Goal: Task Accomplishment & Management: Manage account settings

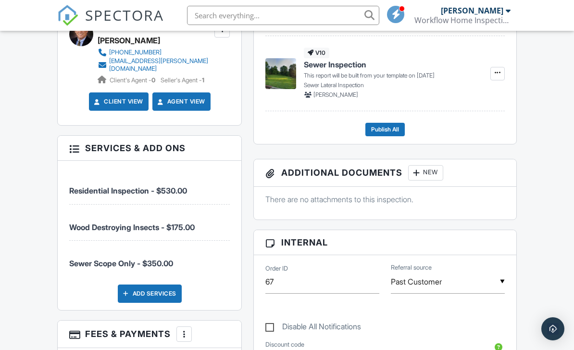
scroll to position [437, 0]
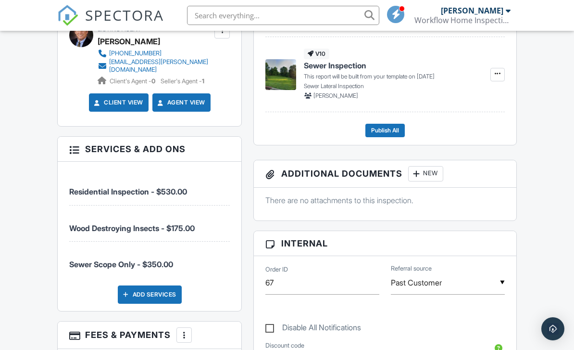
click at [157, 294] on div "Add Services" at bounding box center [150, 294] width 64 height 18
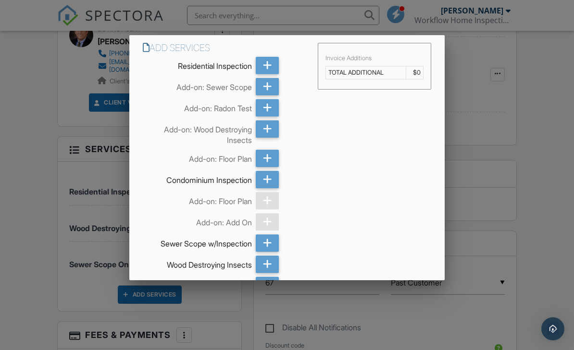
click at [270, 90] on icon at bounding box center [267, 86] width 9 height 17
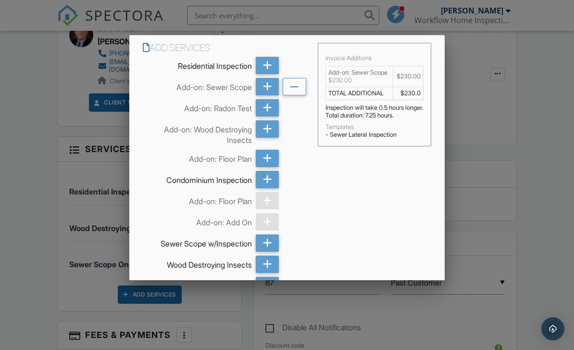
click at [265, 133] on icon at bounding box center [267, 128] width 9 height 17
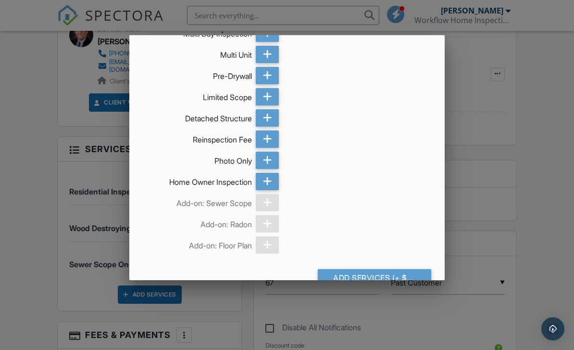
scroll to position [653, 0]
click at [383, 278] on div "Add Services (+ $320.0)" at bounding box center [375, 278] width 114 height 17
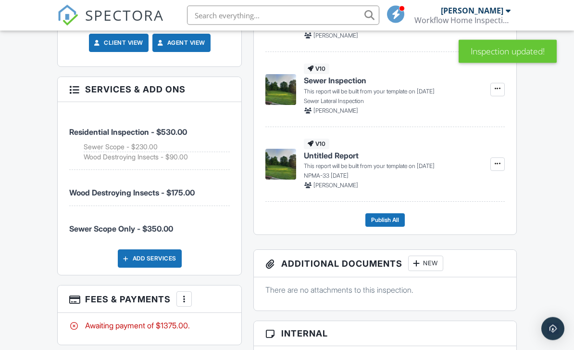
click at [179, 302] on div "More" at bounding box center [184, 299] width 15 height 15
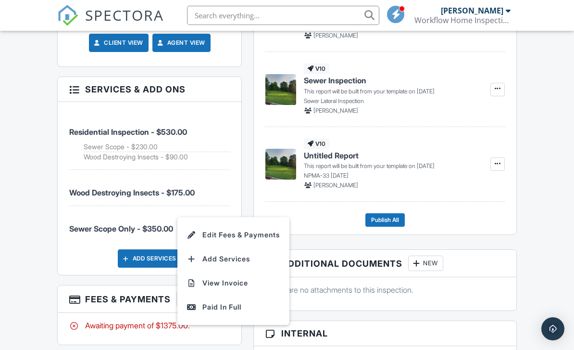
click at [268, 229] on li "Edit Fees & Payments" at bounding box center [233, 235] width 101 height 24
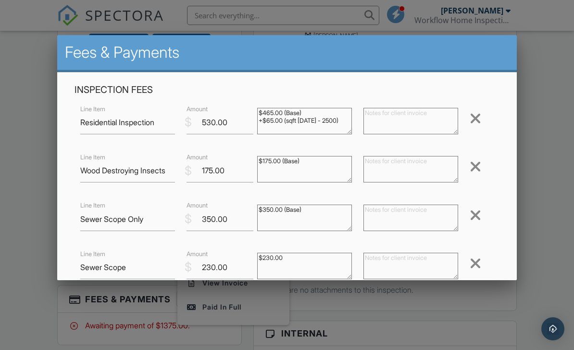
click at [472, 174] on div at bounding box center [476, 166] width 12 height 15
click at [474, 167] on div at bounding box center [476, 166] width 12 height 15
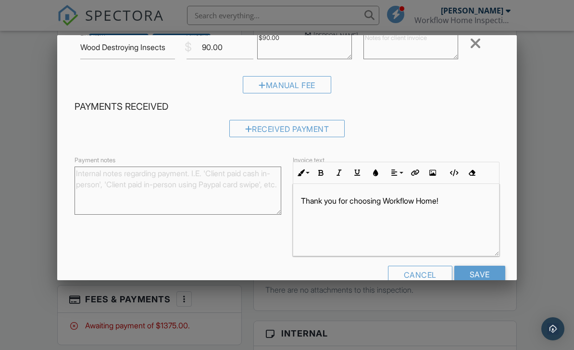
scroll to position [171, 0]
click at [489, 278] on input "Save" at bounding box center [480, 275] width 51 height 17
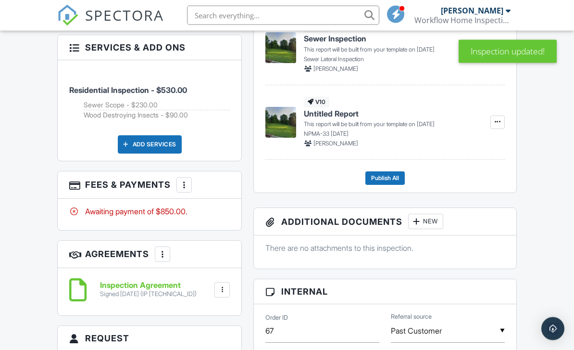
scroll to position [639, 0]
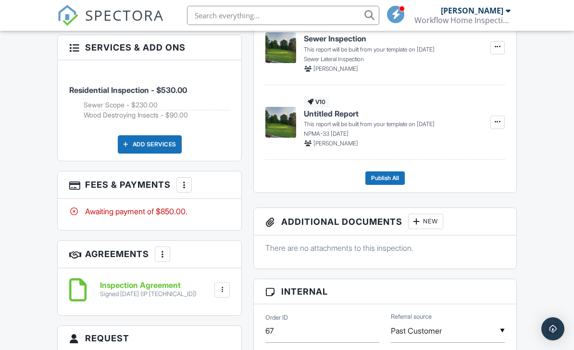
click at [166, 289] on h6 "Inspection Agreement" at bounding box center [148, 285] width 97 height 9
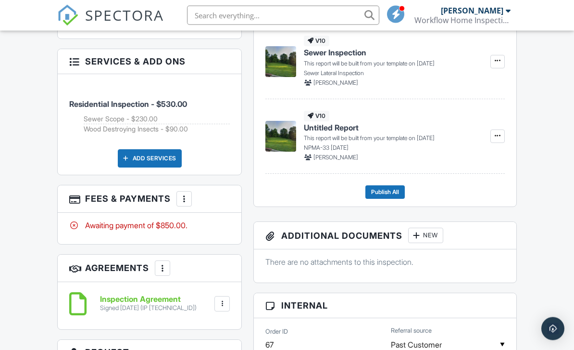
scroll to position [622, 0]
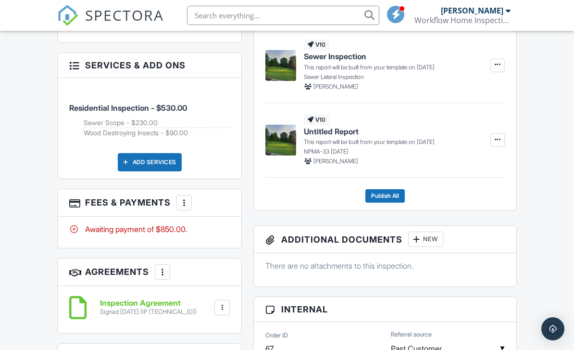
click at [166, 163] on div "Add Services" at bounding box center [150, 162] width 64 height 18
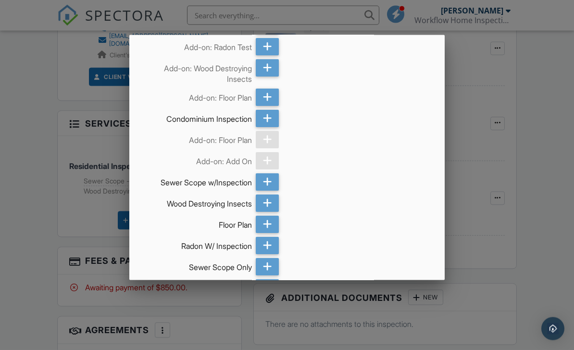
scroll to position [564, 0]
click at [86, 257] on div at bounding box center [287, 170] width 574 height 437
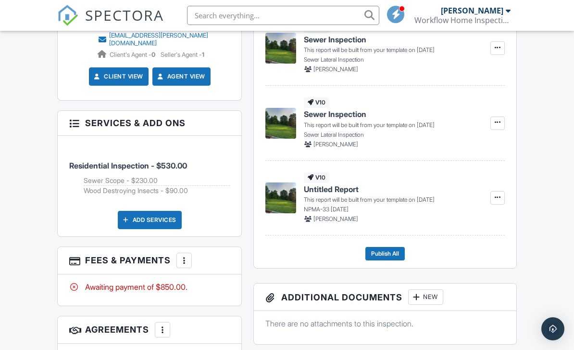
click at [183, 268] on div "More" at bounding box center [184, 260] width 15 height 15
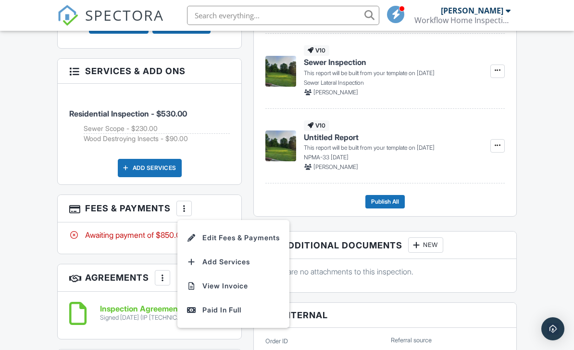
scroll to position [630, 0]
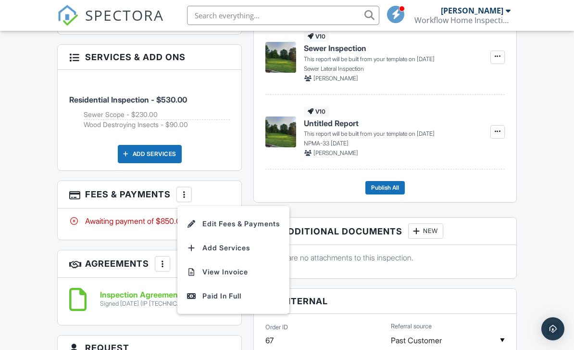
click at [245, 233] on li "Edit Fees & Payments" at bounding box center [233, 224] width 101 height 24
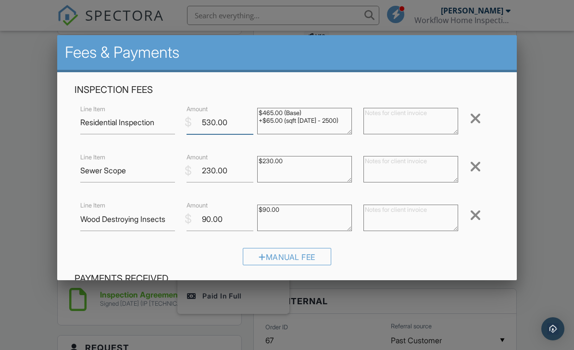
click at [215, 128] on input "530.00" at bounding box center [220, 123] width 67 height 24
type input "5"
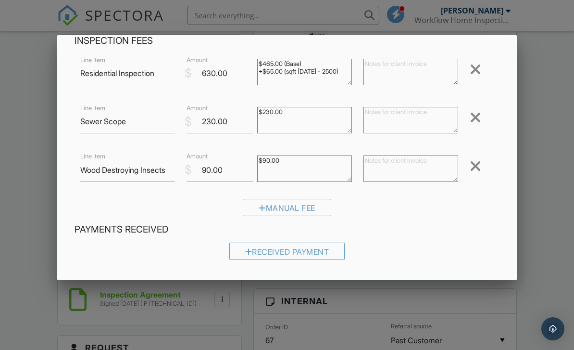
scroll to position [24, 0]
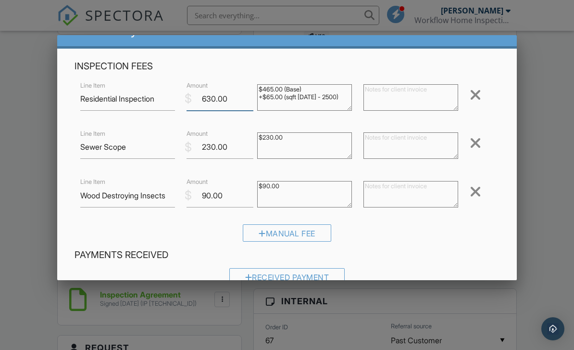
type input "630.00"
click at [230, 198] on input "90.00" at bounding box center [220, 196] width 67 height 24
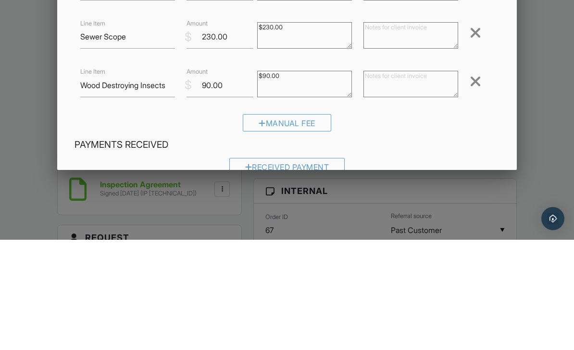
scroll to position [740, 0]
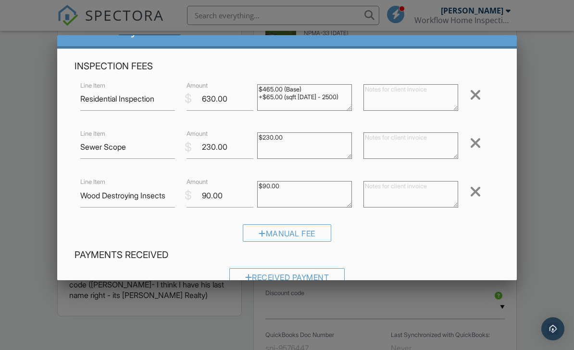
click at [552, 221] on div at bounding box center [287, 170] width 574 height 437
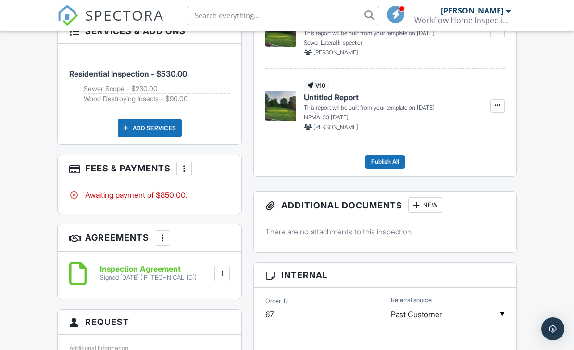
scroll to position [652, 0]
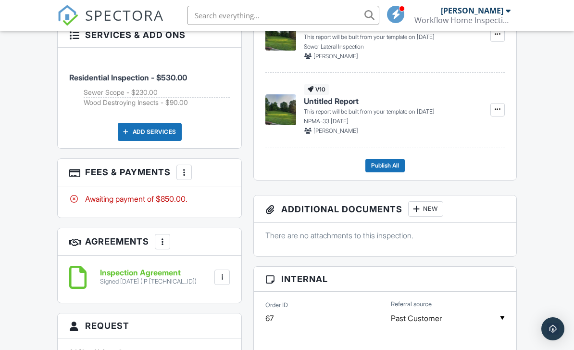
click at [186, 174] on div at bounding box center [184, 172] width 10 height 10
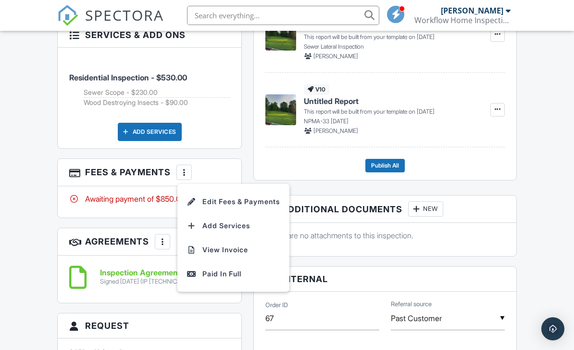
click at [266, 208] on li "Edit Fees & Payments" at bounding box center [233, 202] width 101 height 24
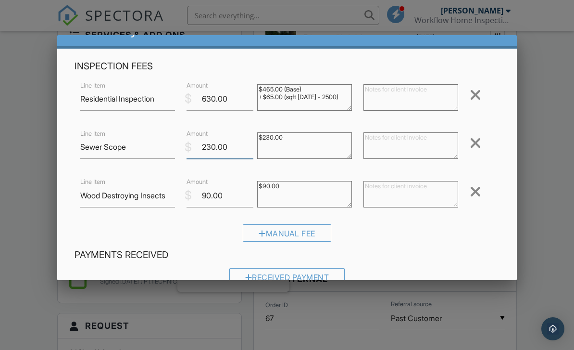
click at [226, 153] on input "230.00" at bounding box center [220, 147] width 67 height 24
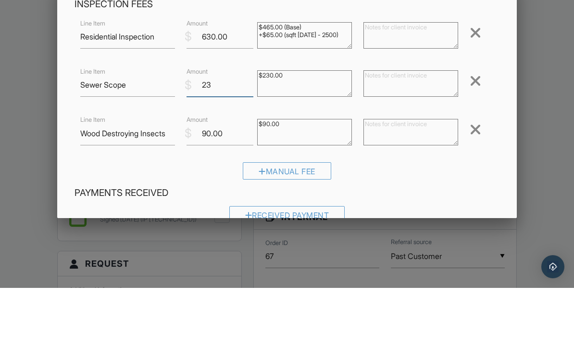
type input "2"
type input "330.00"
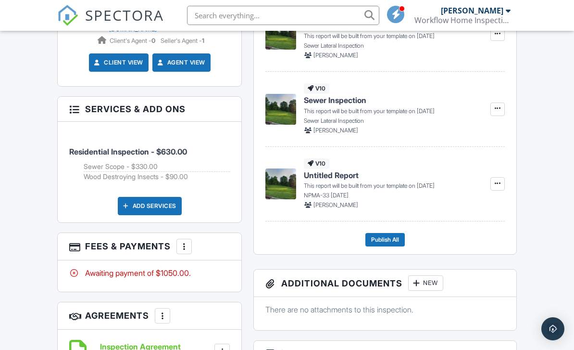
scroll to position [564, 0]
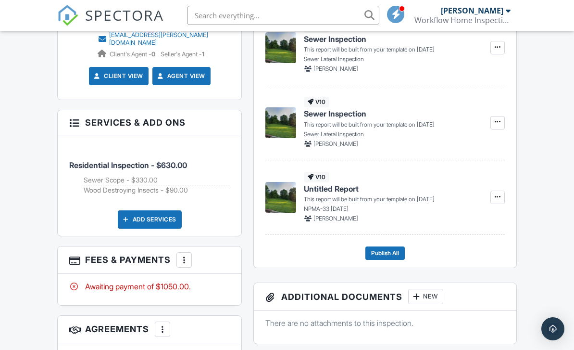
click at [165, 213] on div "Add Services" at bounding box center [150, 219] width 64 height 18
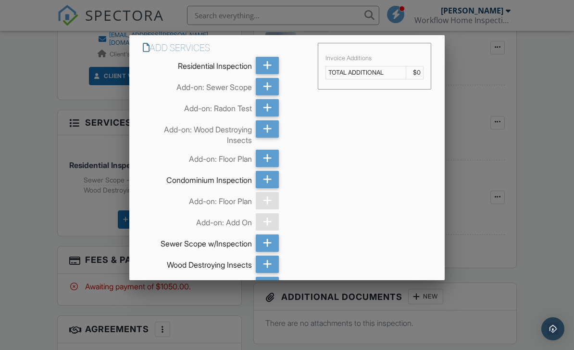
click at [321, 333] on div at bounding box center [287, 170] width 574 height 437
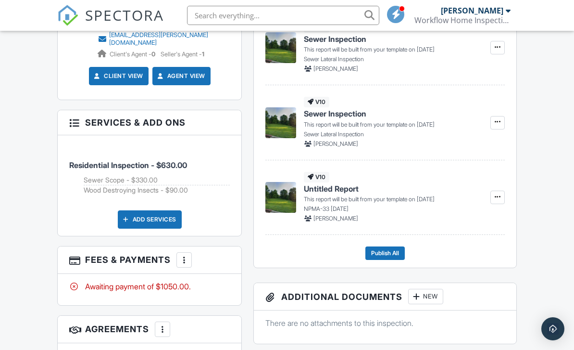
click at [183, 265] on div at bounding box center [184, 260] width 10 height 10
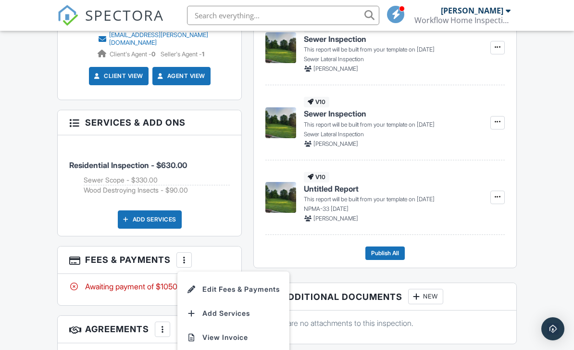
click at [267, 290] on li "Edit Fees & Payments" at bounding box center [233, 289] width 101 height 24
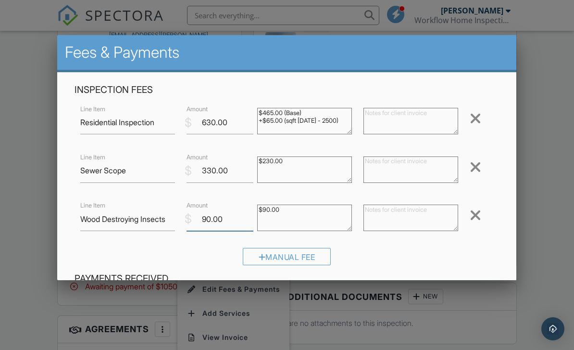
click at [225, 219] on input "90.00" at bounding box center [220, 219] width 67 height 24
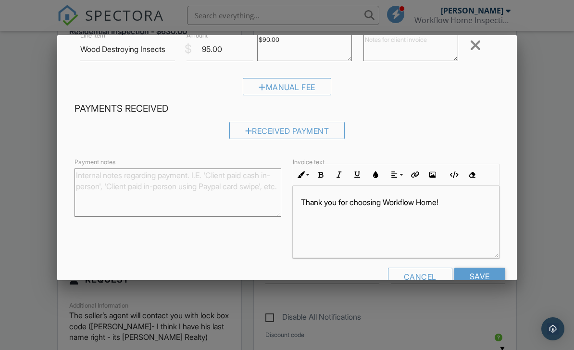
scroll to position [0, 0]
type input "95.00"
click at [488, 282] on input "Save" at bounding box center [480, 276] width 51 height 17
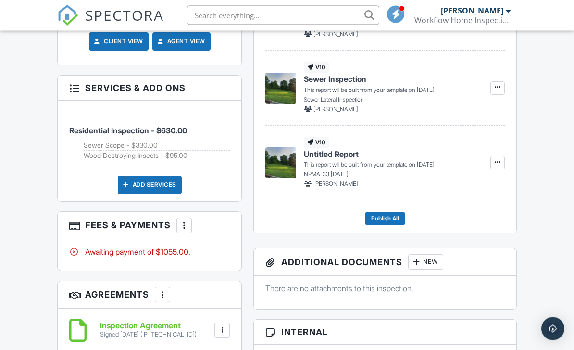
scroll to position [603, 0]
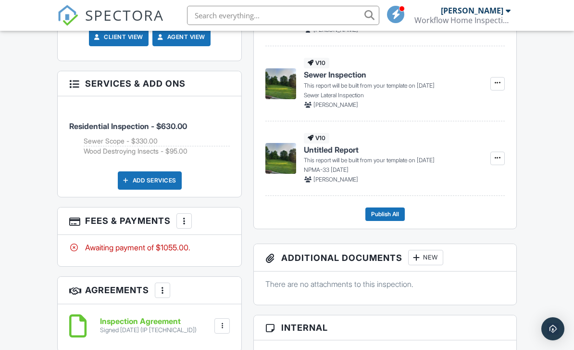
click at [229, 332] on div at bounding box center [222, 325] width 15 height 15
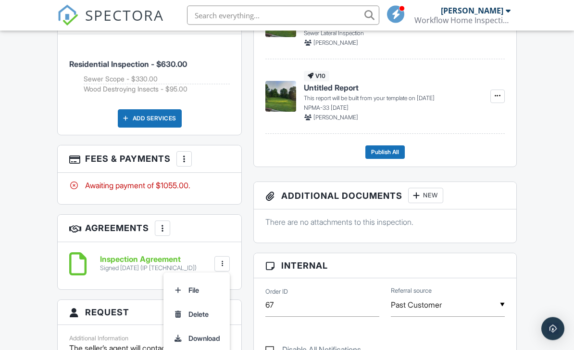
click at [170, 227] on div "More" at bounding box center [162, 228] width 15 height 15
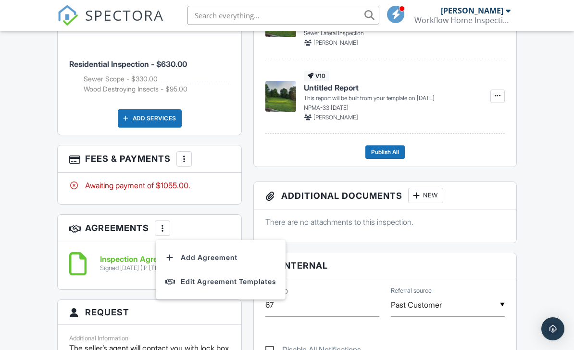
click at [160, 236] on div "More" at bounding box center [162, 227] width 15 height 15
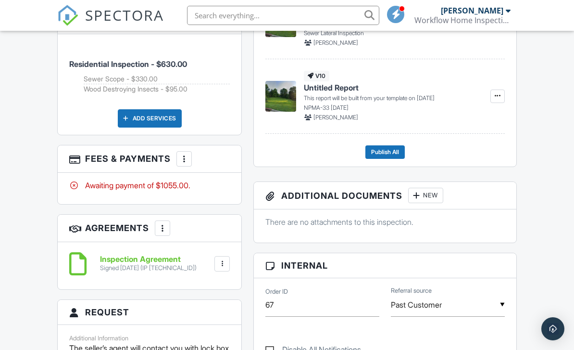
click at [159, 233] on div at bounding box center [163, 228] width 10 height 10
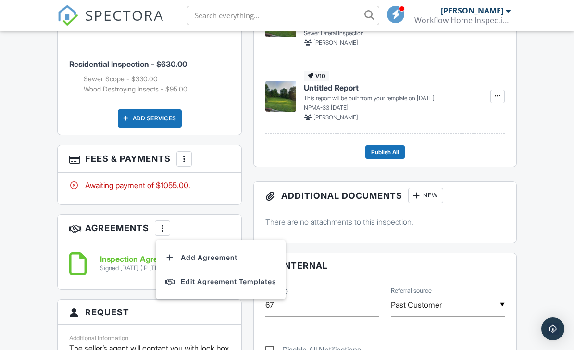
click at [127, 272] on div "Signed [DATE] (IP [TECHNICAL_ID])" at bounding box center [148, 268] width 97 height 8
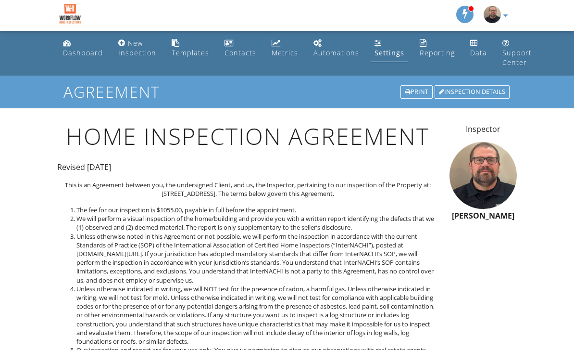
click at [81, 43] on link "Dashboard" at bounding box center [83, 48] width 48 height 27
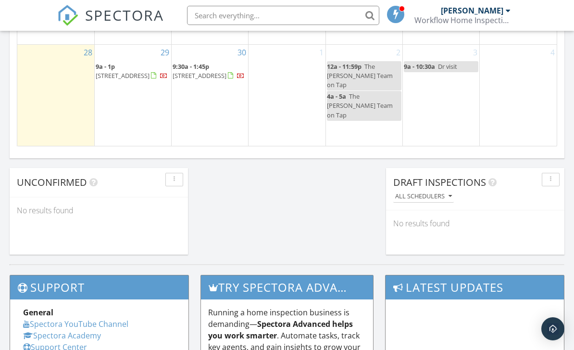
scroll to position [757, 0]
